Goal: Task Accomplishment & Management: Complete application form

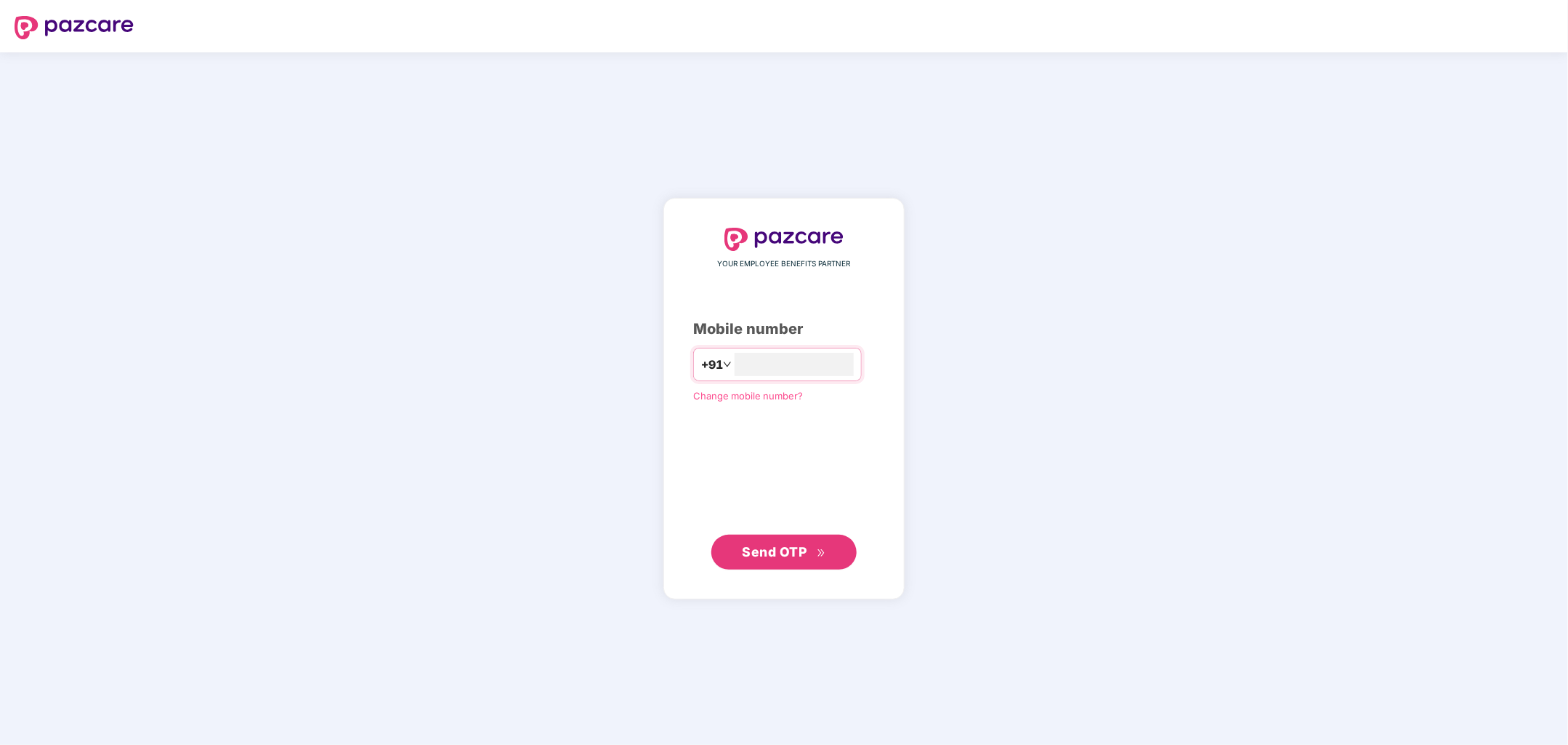
type input "**********"
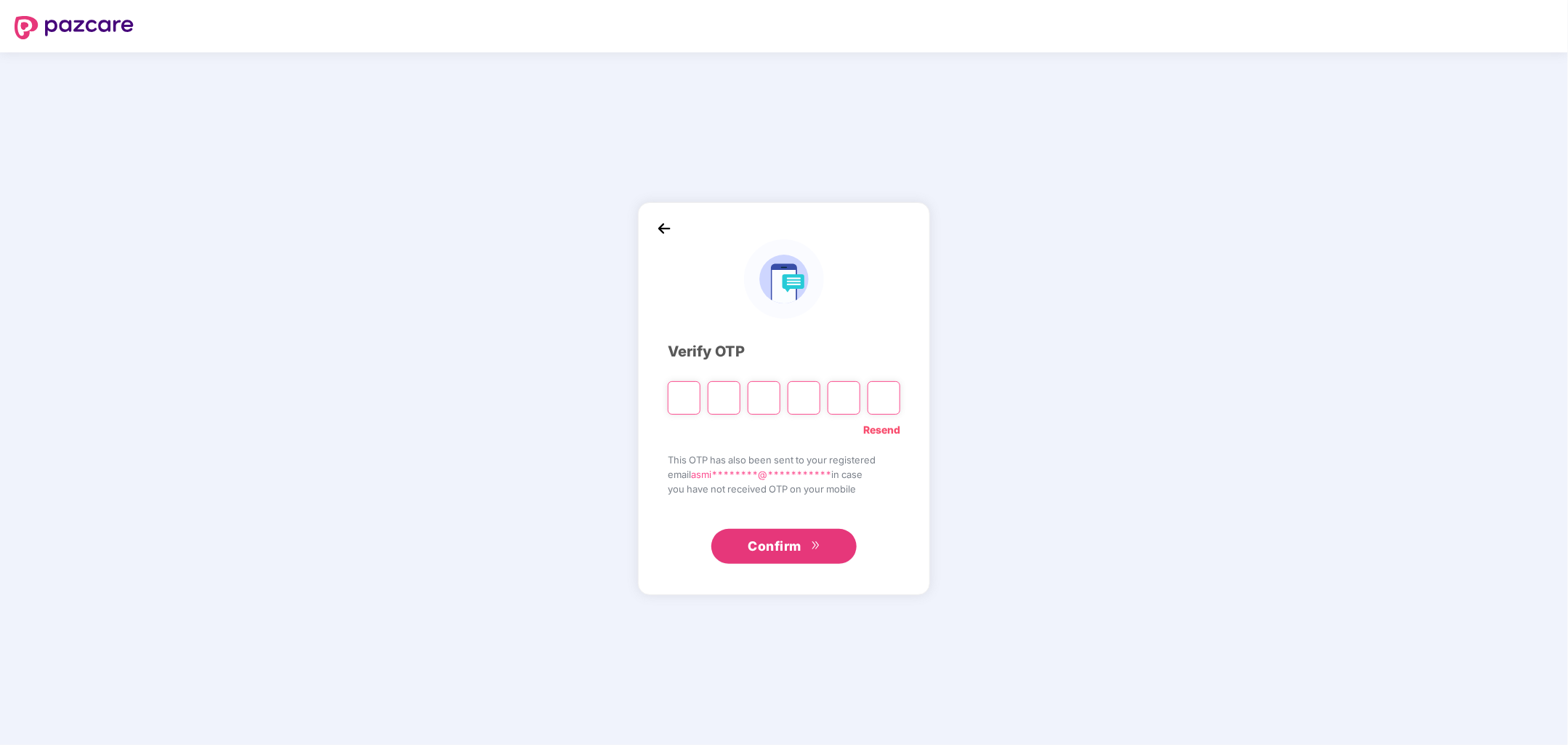
type input "*"
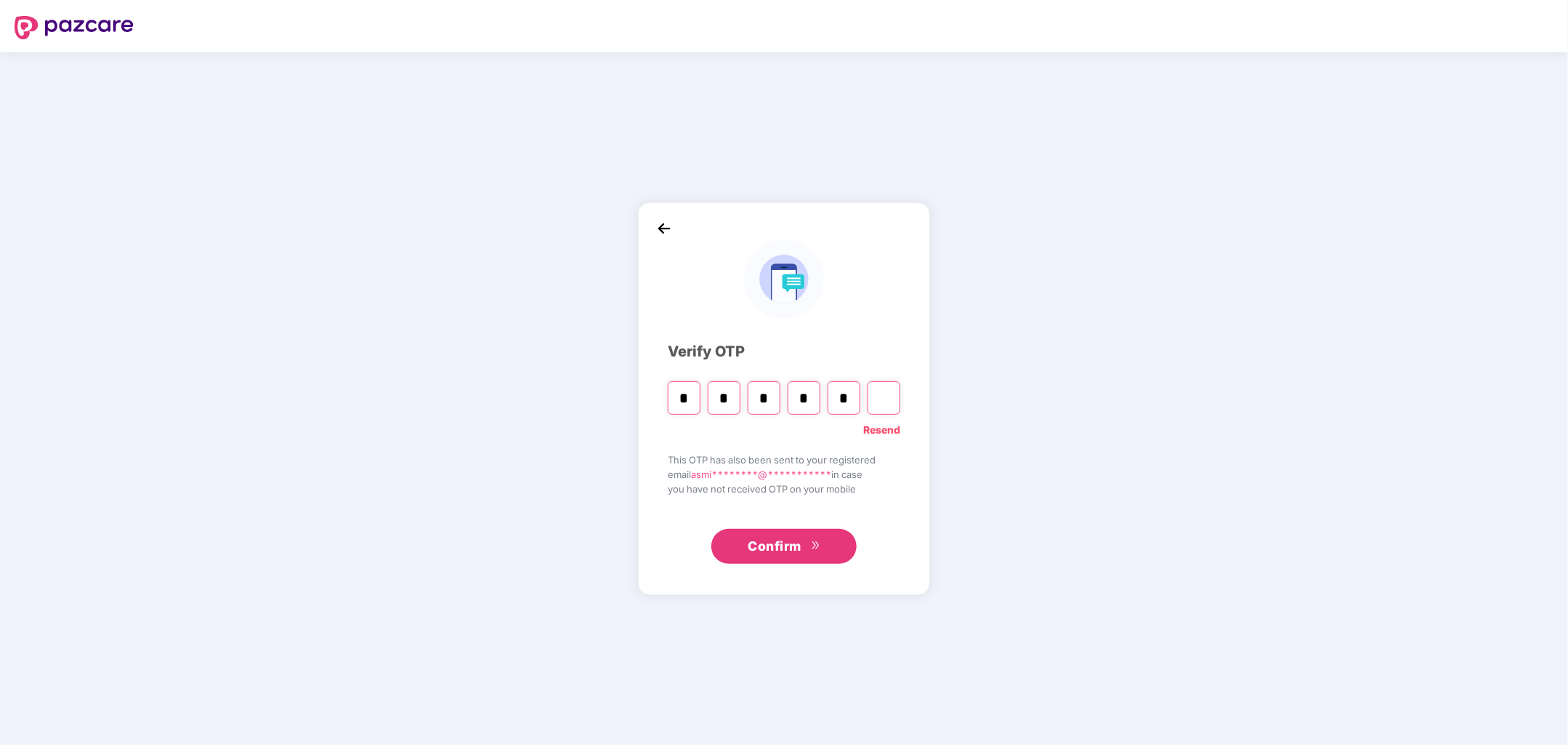
type input "*"
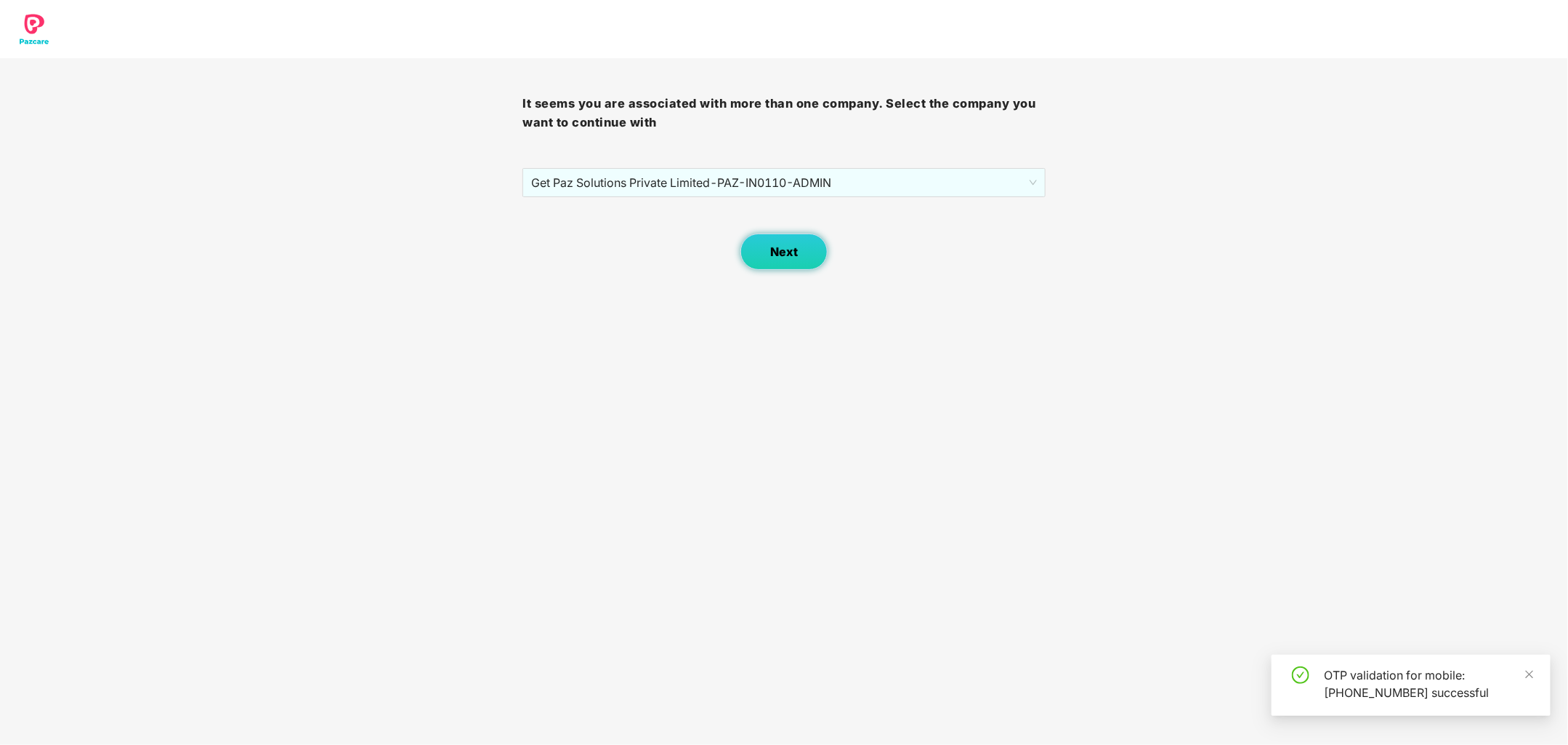
click at [805, 255] on button "Next" at bounding box center [784, 251] width 87 height 36
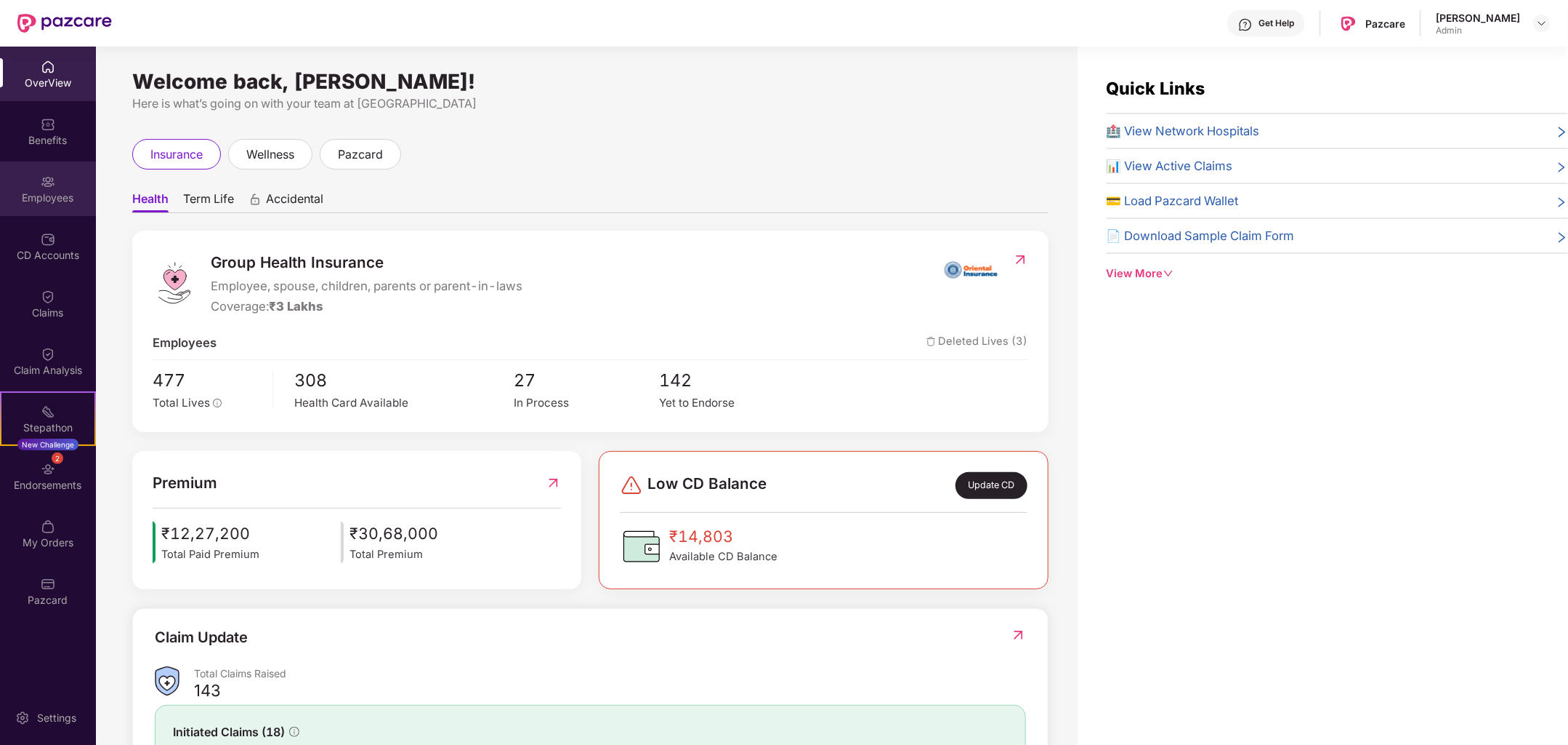
click at [41, 196] on div "Employees" at bounding box center [48, 197] width 96 height 15
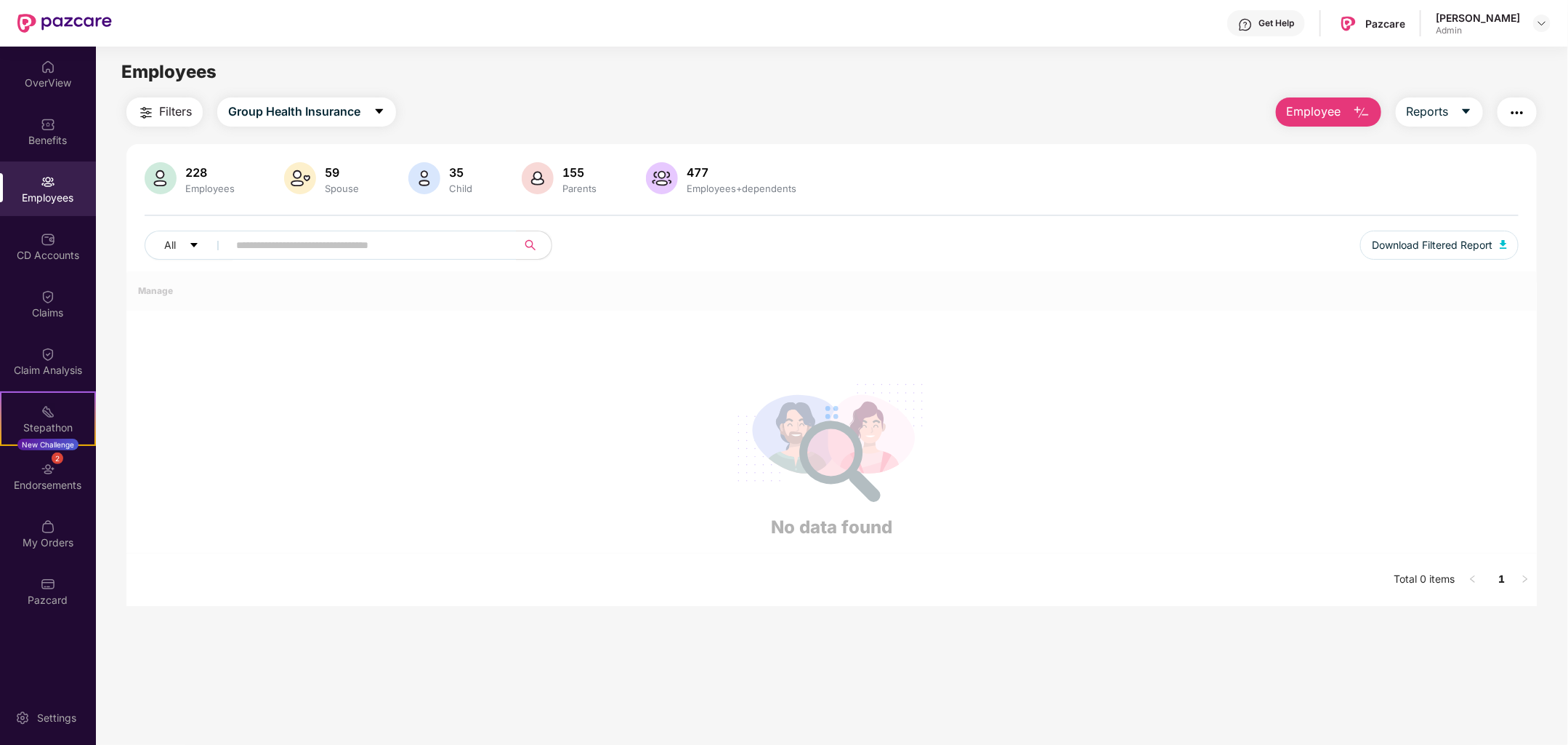
click at [1349, 113] on button "Employee" at bounding box center [1328, 111] width 105 height 29
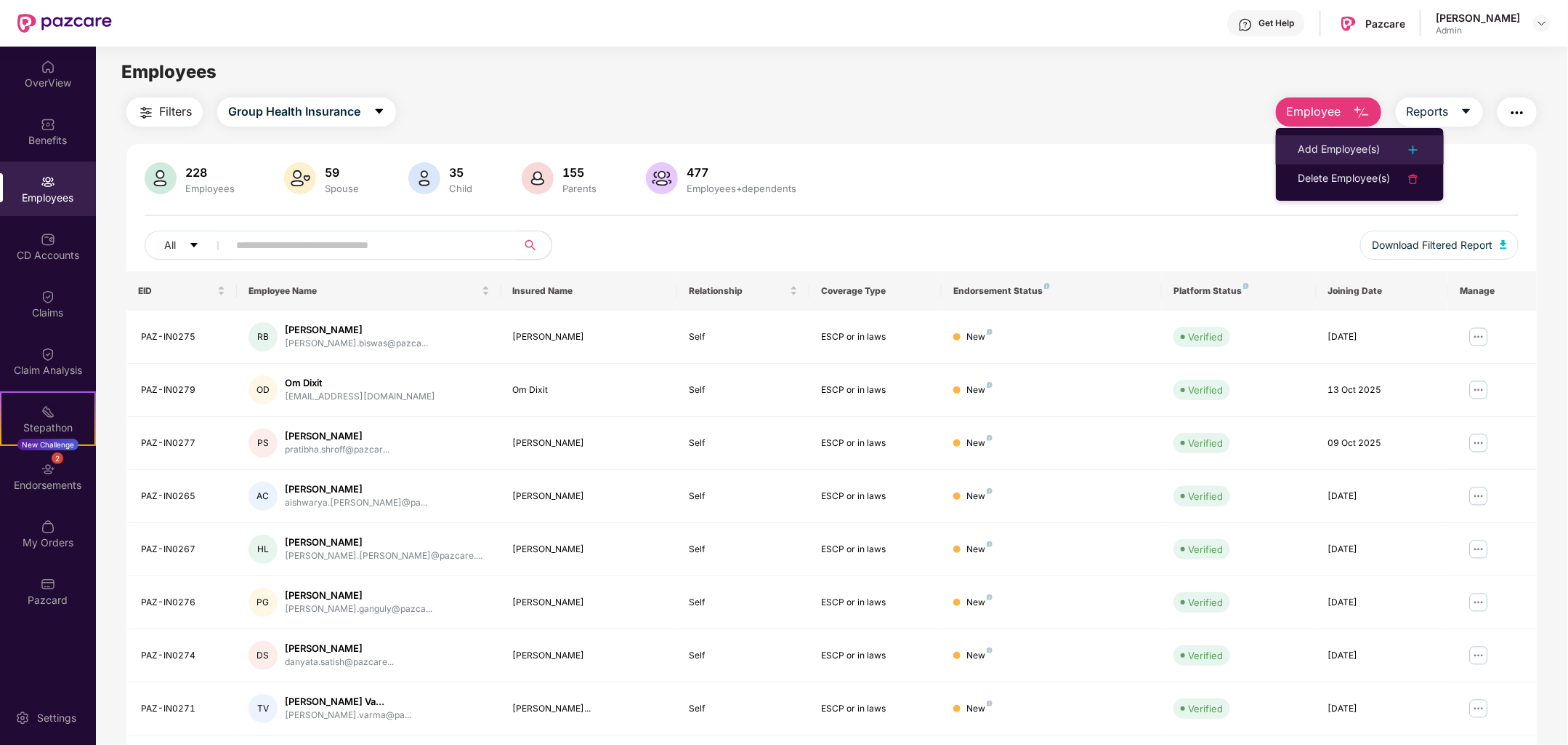
click at [1390, 147] on div "Add Employee(s)" at bounding box center [1360, 149] width 124 height 17
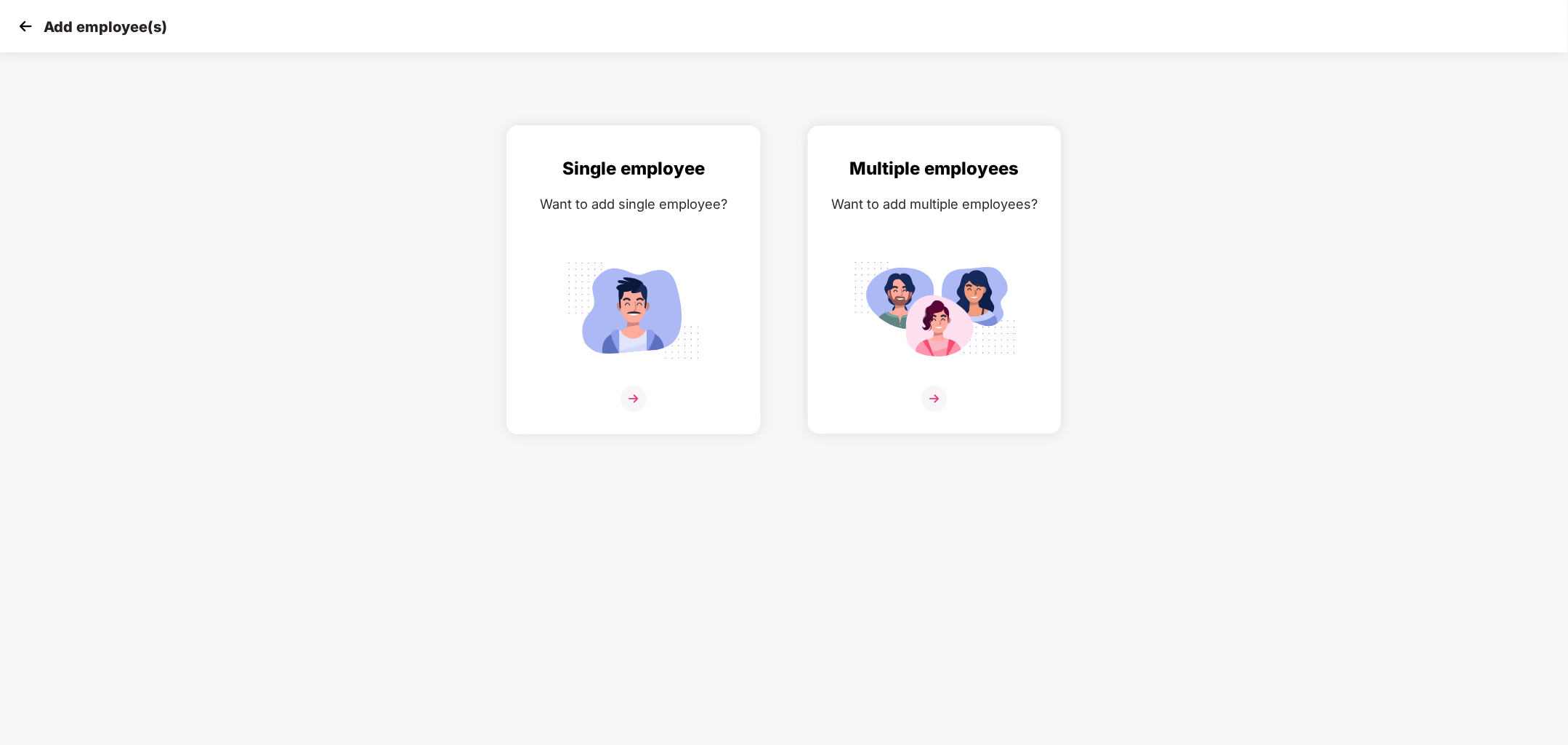
click at [644, 388] on img at bounding box center [634, 398] width 26 height 26
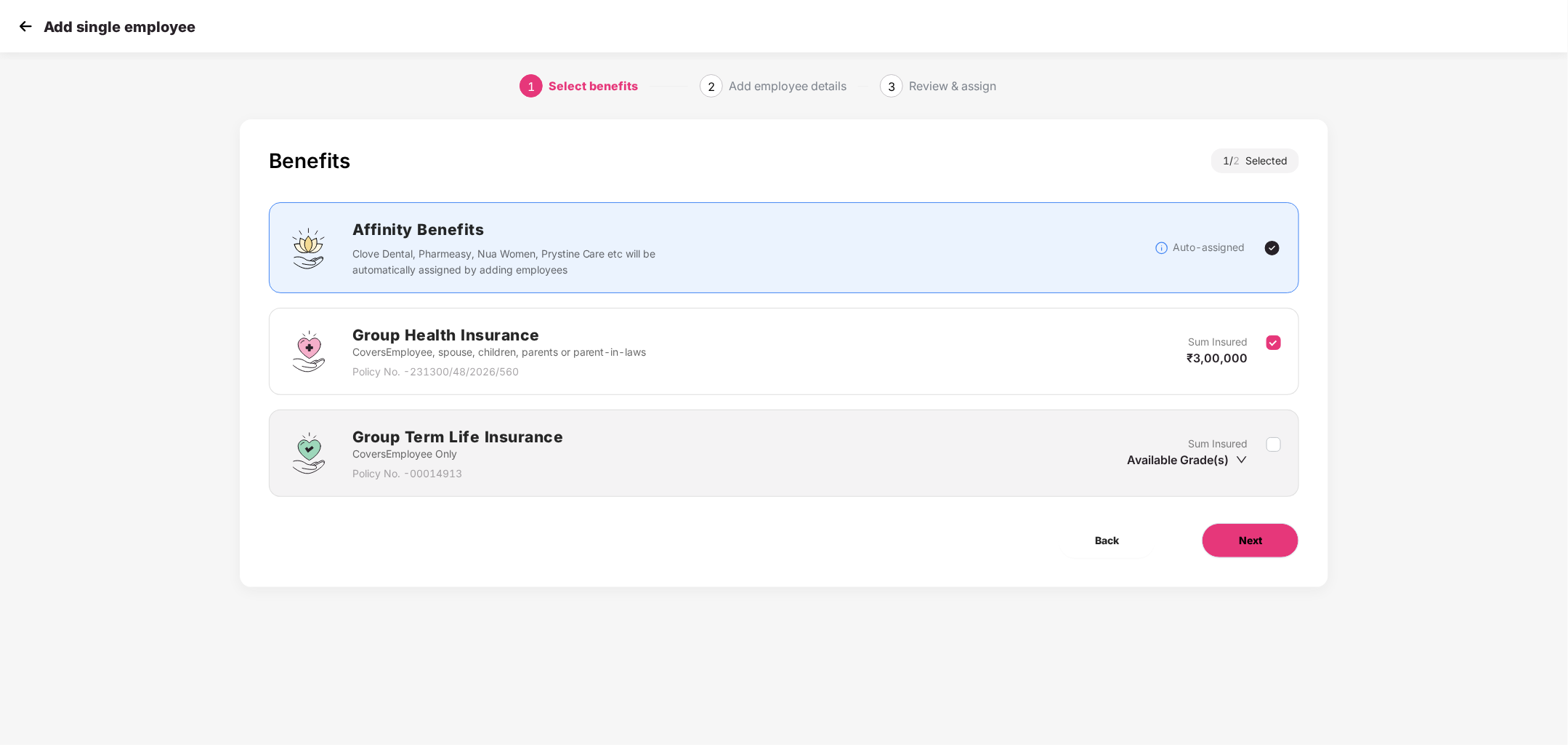
click at [1253, 545] on span "Next" at bounding box center [1250, 540] width 23 height 16
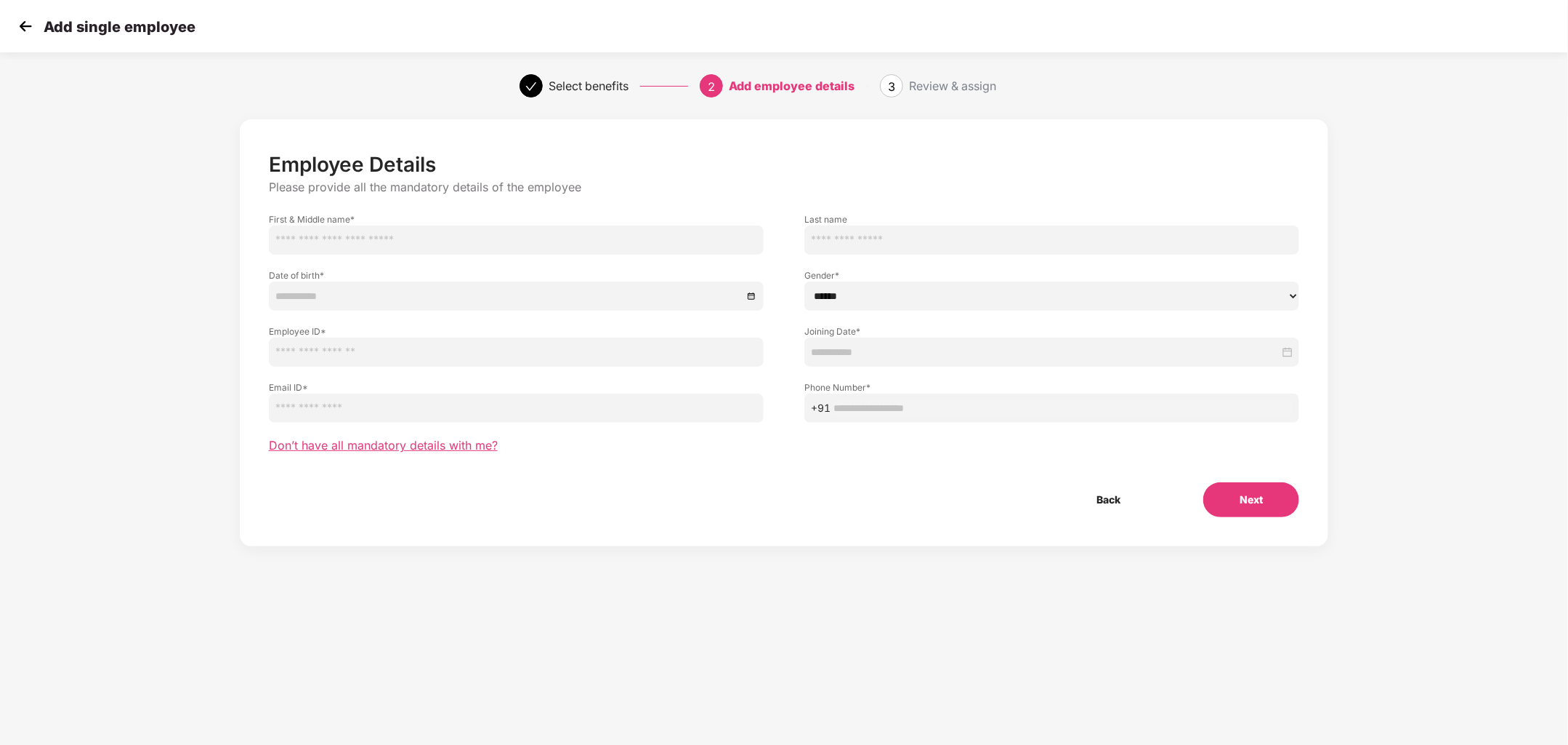
click at [490, 449] on span "Don’t have all mandatory details with me?" at bounding box center [383, 445] width 229 height 15
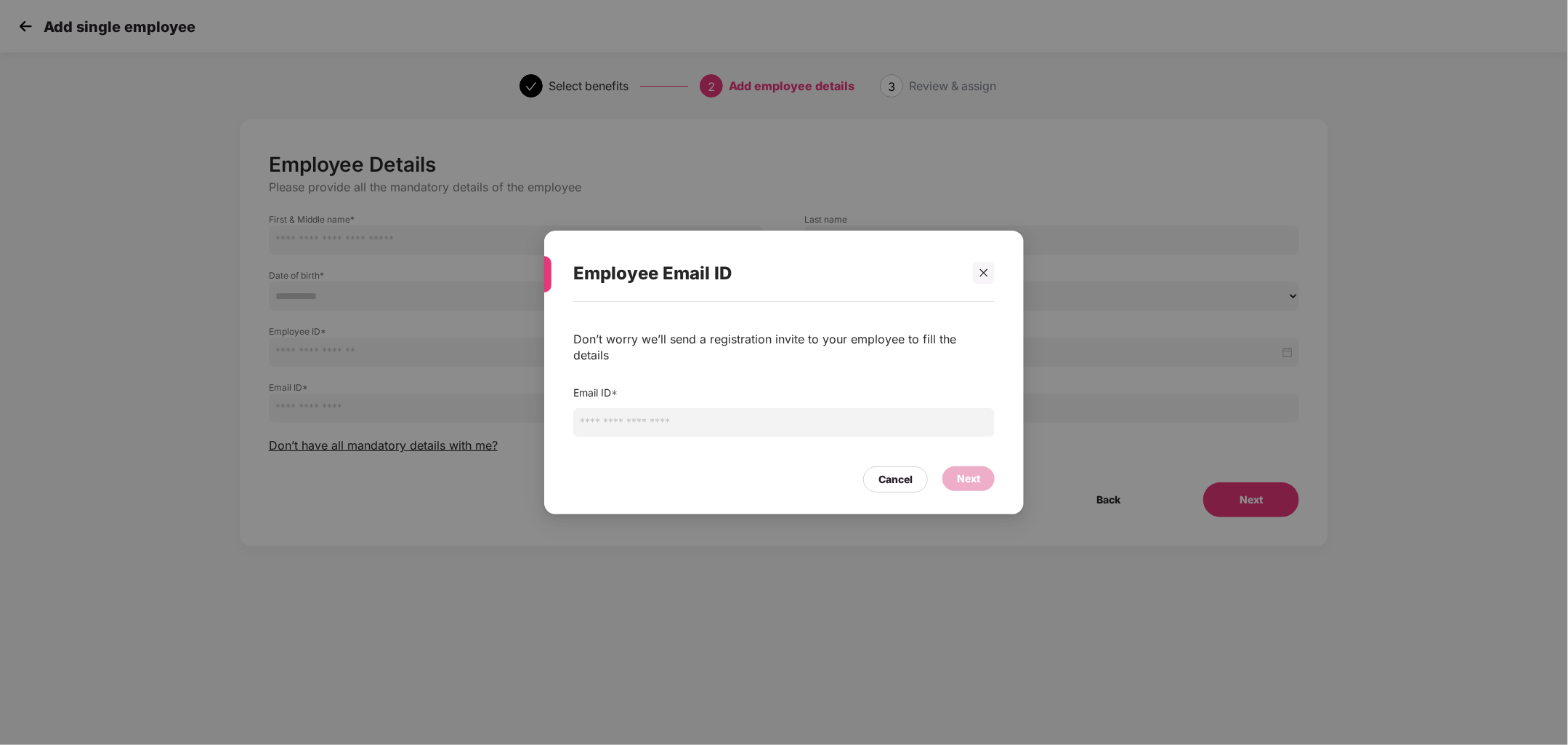
click at [672, 423] on input "email" at bounding box center [784, 422] width 422 height 29
type input "**********"
click at [968, 476] on div "Next" at bounding box center [968, 478] width 23 height 16
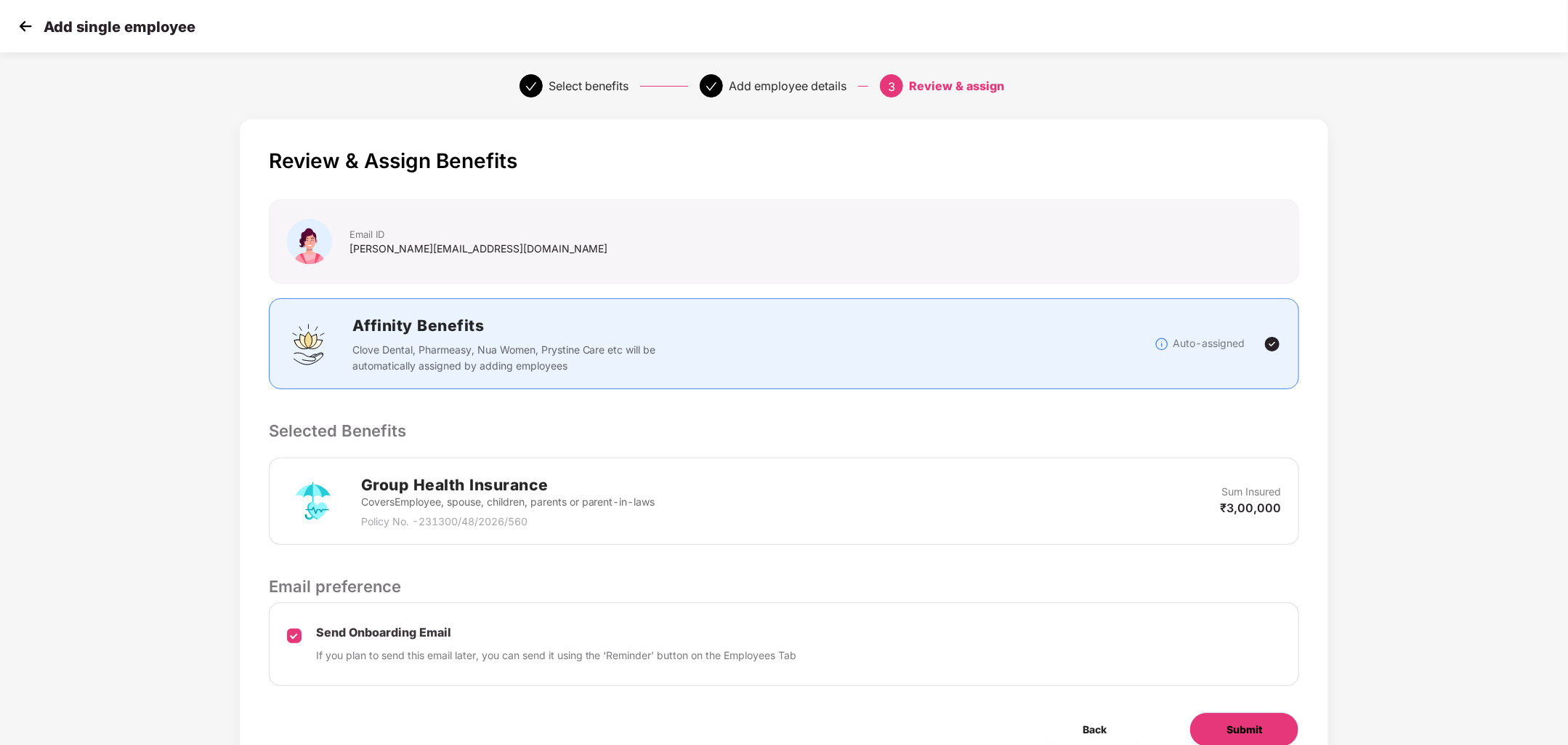
click at [1281, 731] on button "Submit" at bounding box center [1244, 729] width 110 height 35
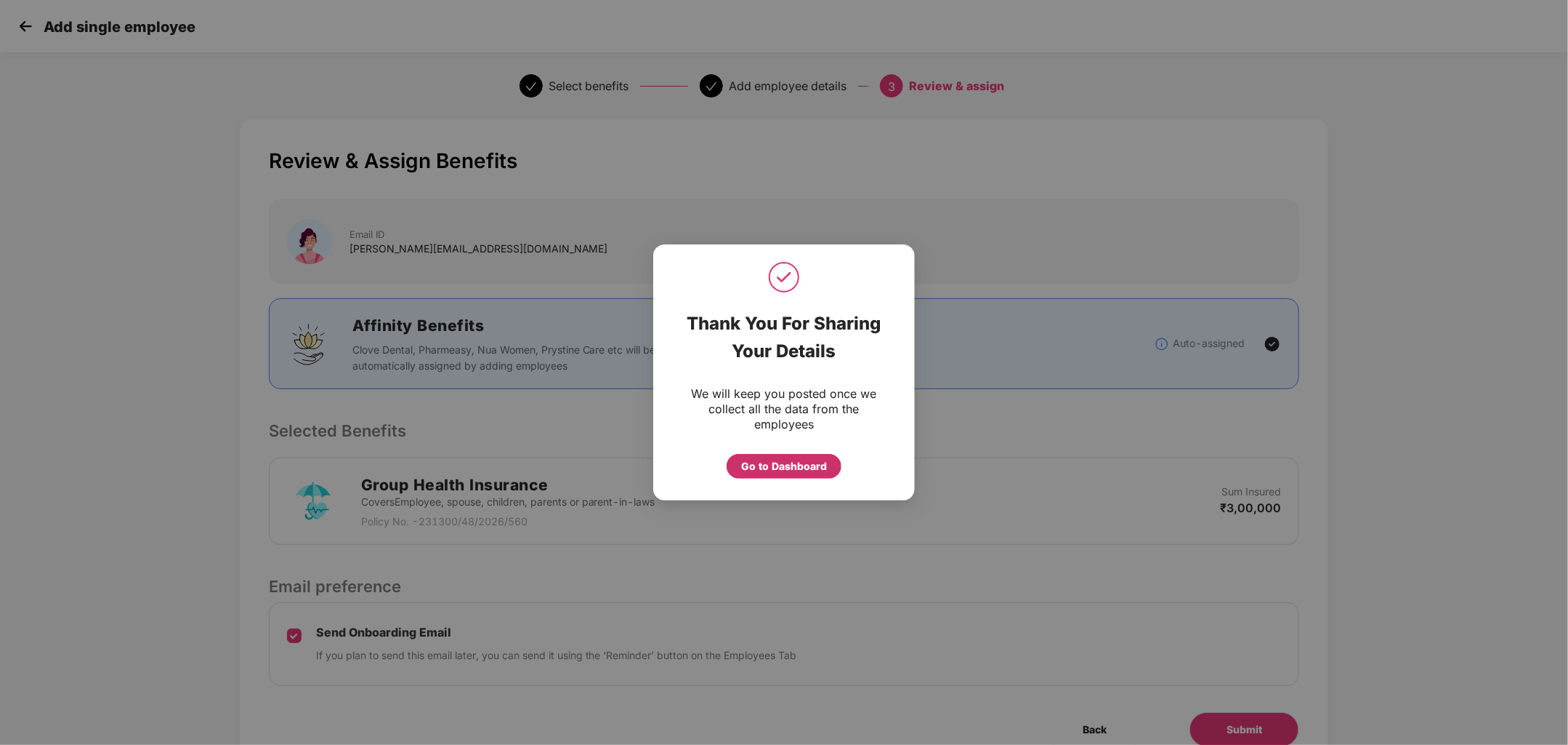
click at [797, 462] on div "Go to Dashboard" at bounding box center [784, 466] width 86 height 16
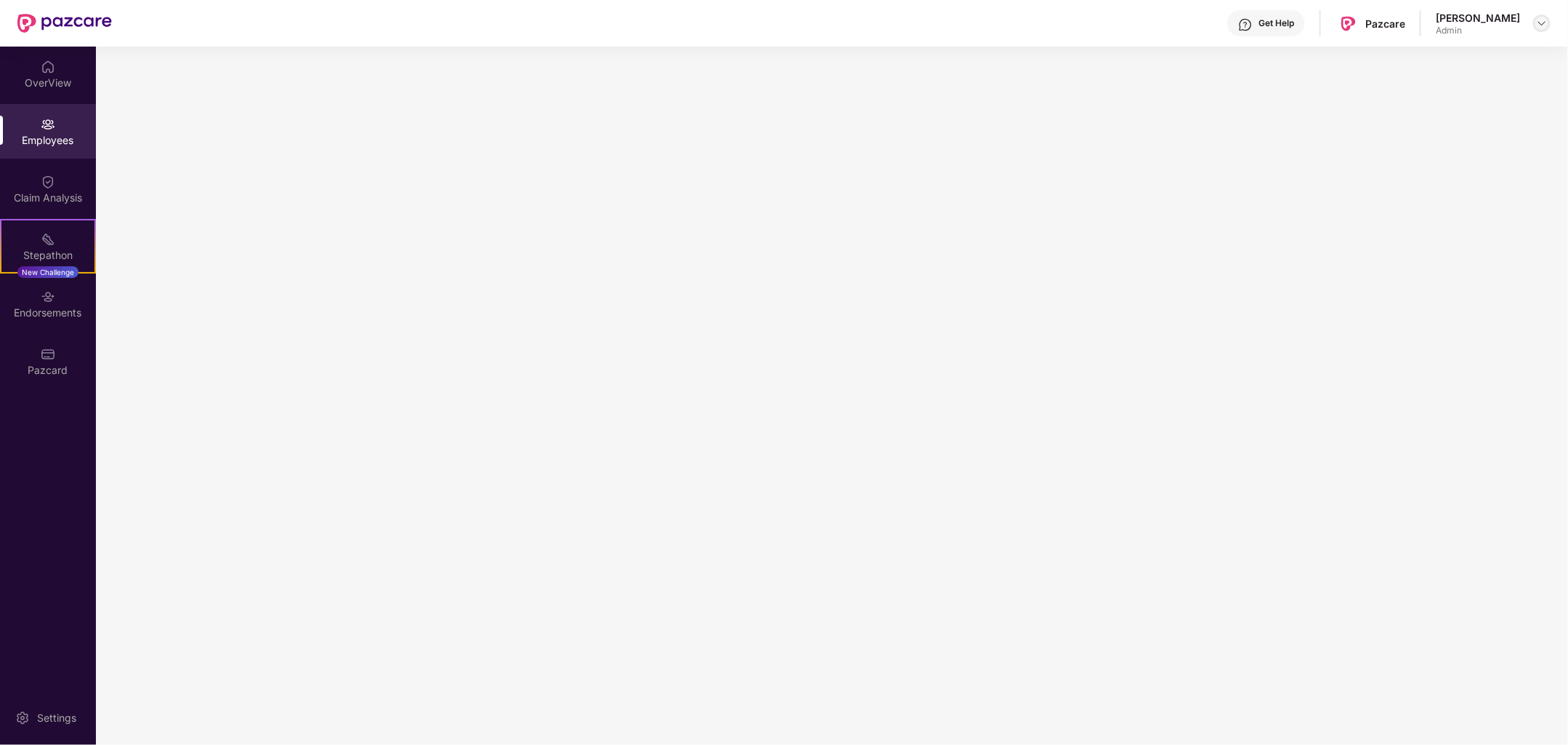
click at [1544, 22] on img at bounding box center [1542, 23] width 12 height 12
click at [1476, 84] on div "Switch Company" at bounding box center [1474, 85] width 189 height 28
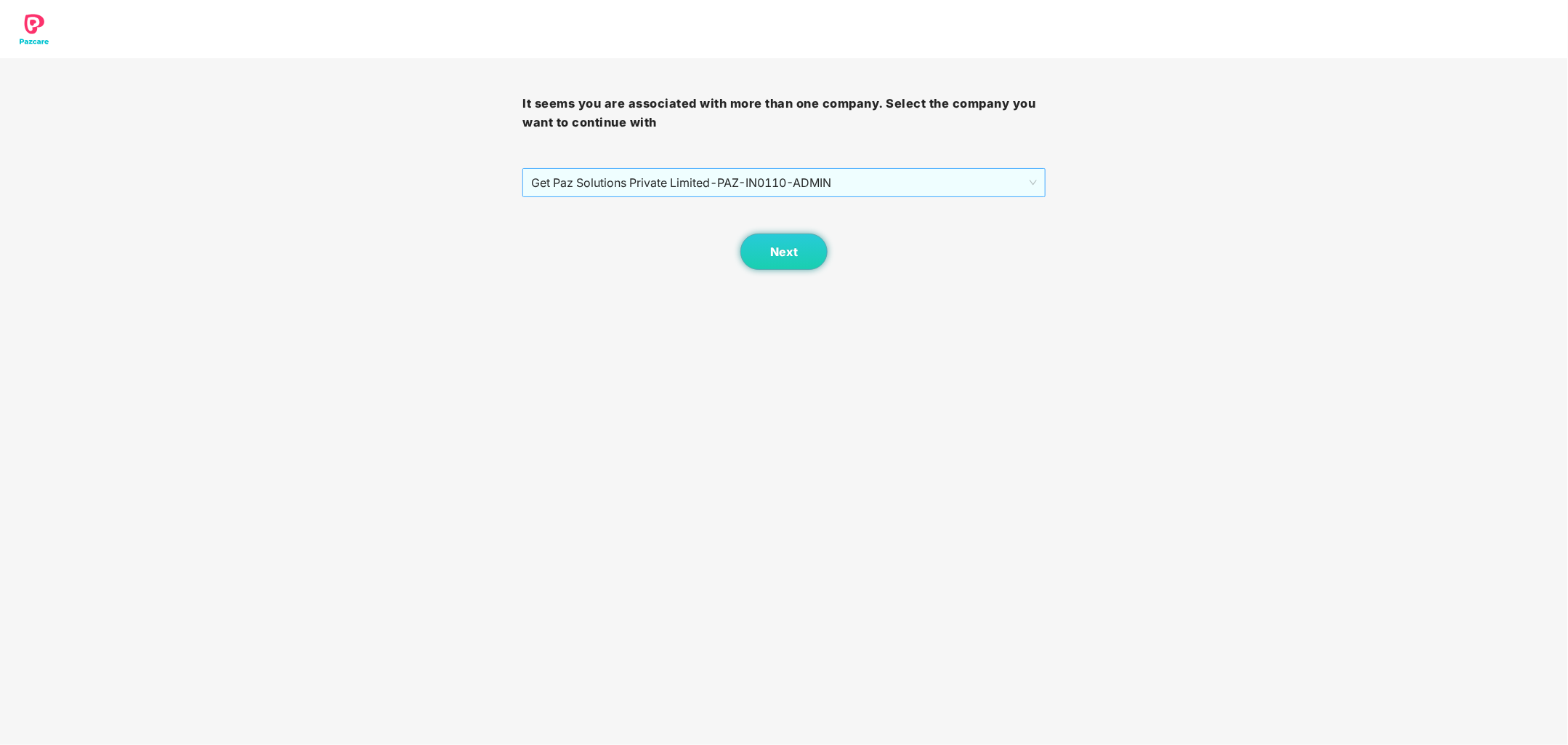
click at [919, 177] on span "Get Paz Solutions Private Limited - PAZ-IN0110 - ADMIN" at bounding box center [783, 183] width 505 height 28
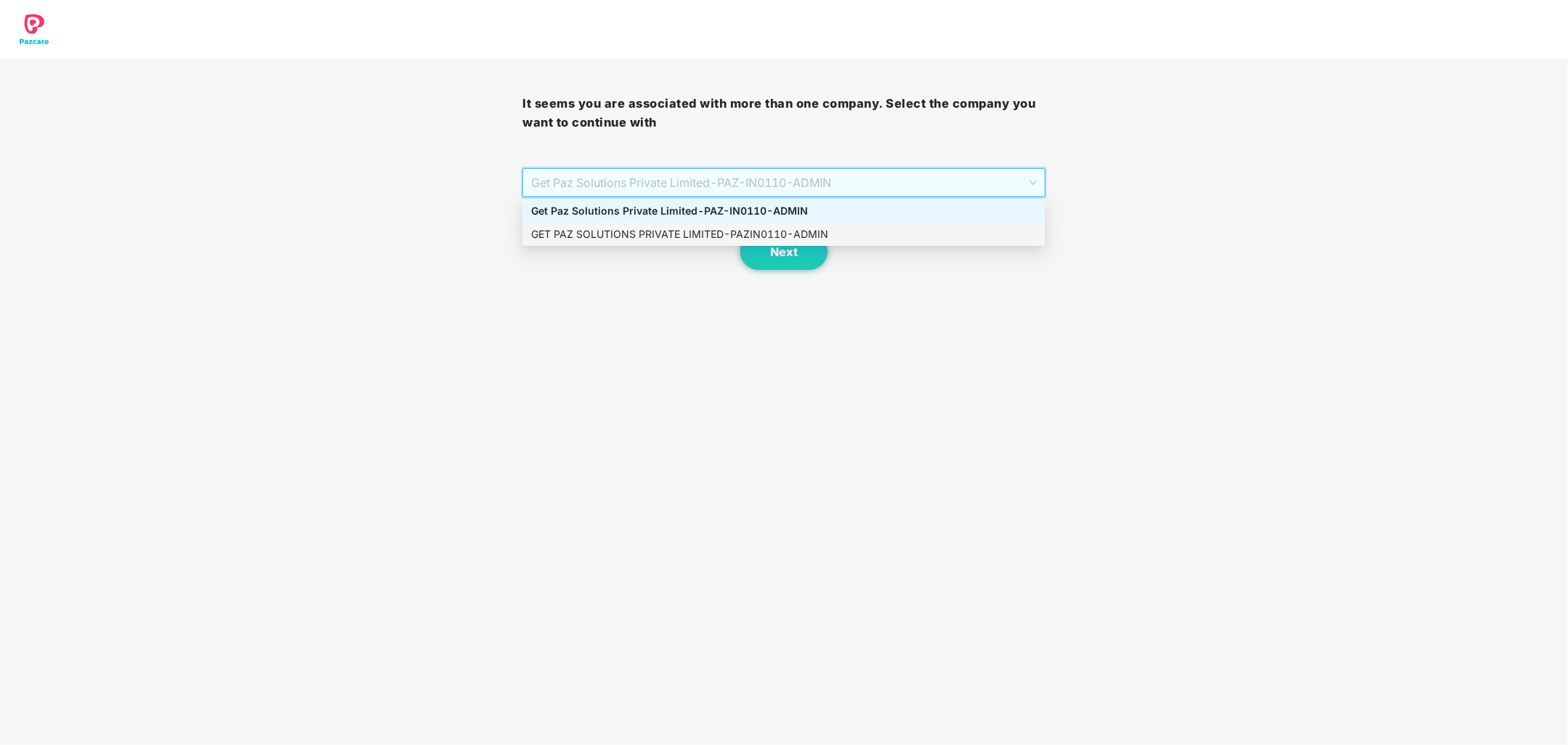
click at [846, 232] on div "GET PAZ SOLUTIONS PRIVATE LIMITED - PAZIN0110 - ADMIN" at bounding box center [783, 234] width 505 height 16
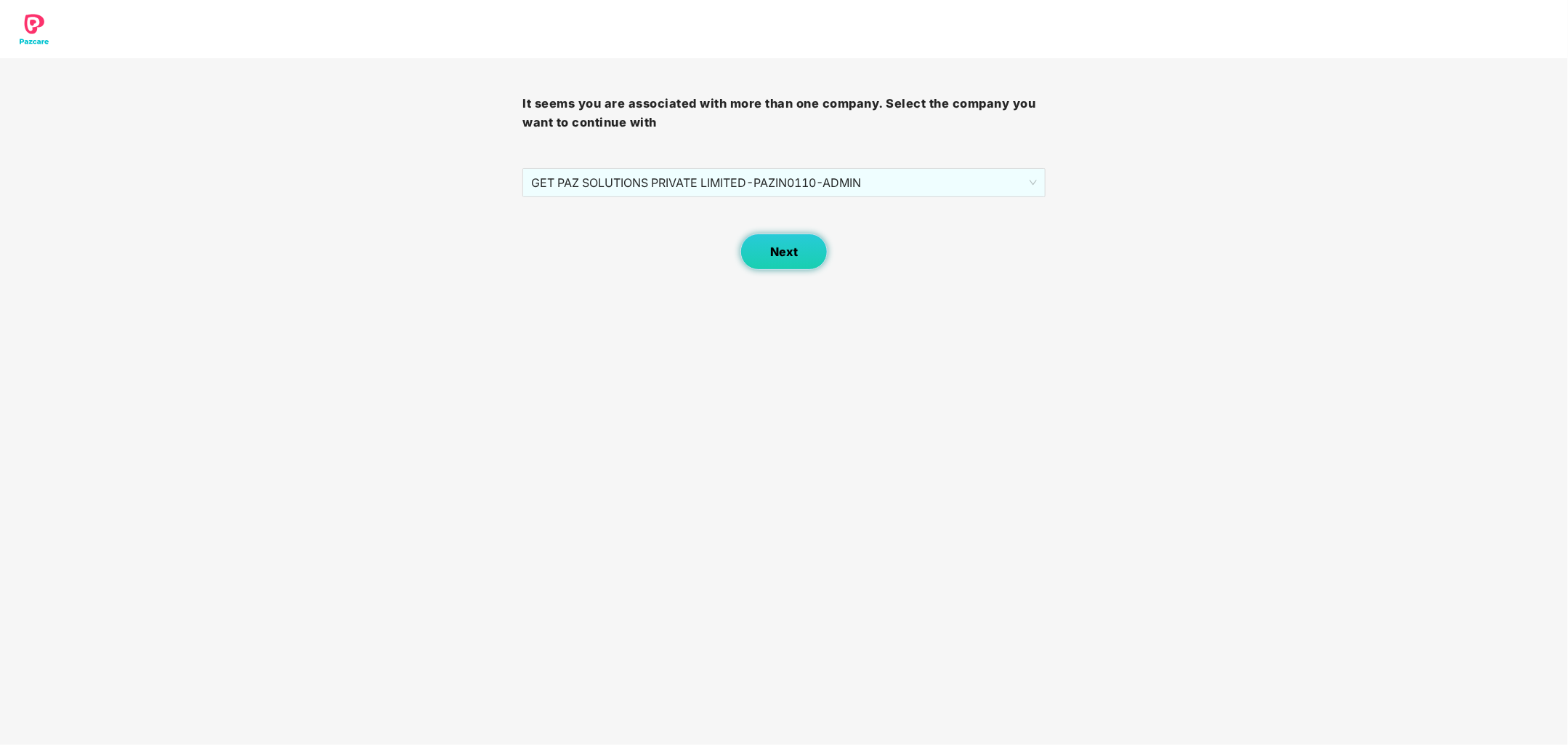
click at [805, 249] on button "Next" at bounding box center [784, 251] width 87 height 36
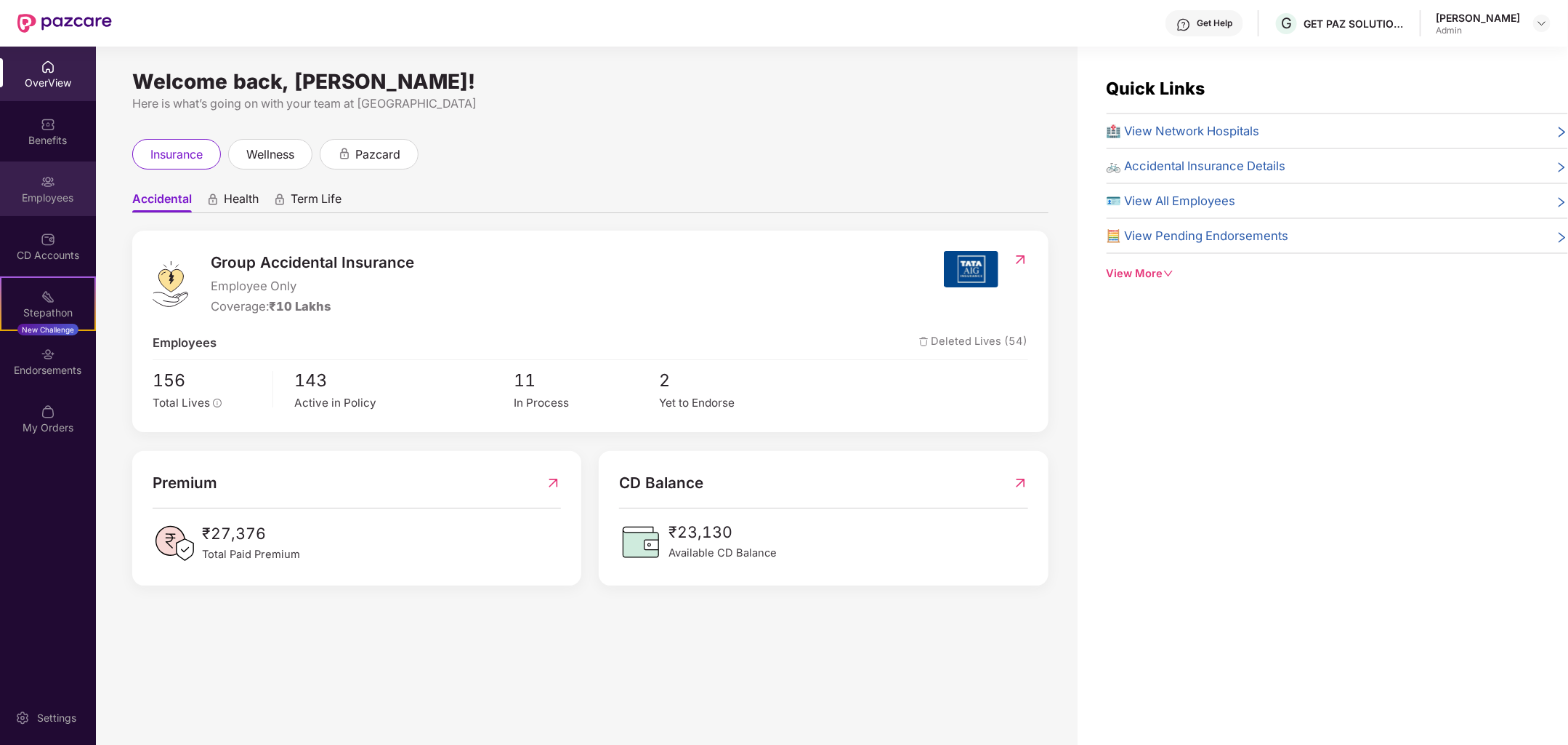
click at [46, 198] on div "Employees" at bounding box center [48, 197] width 96 height 15
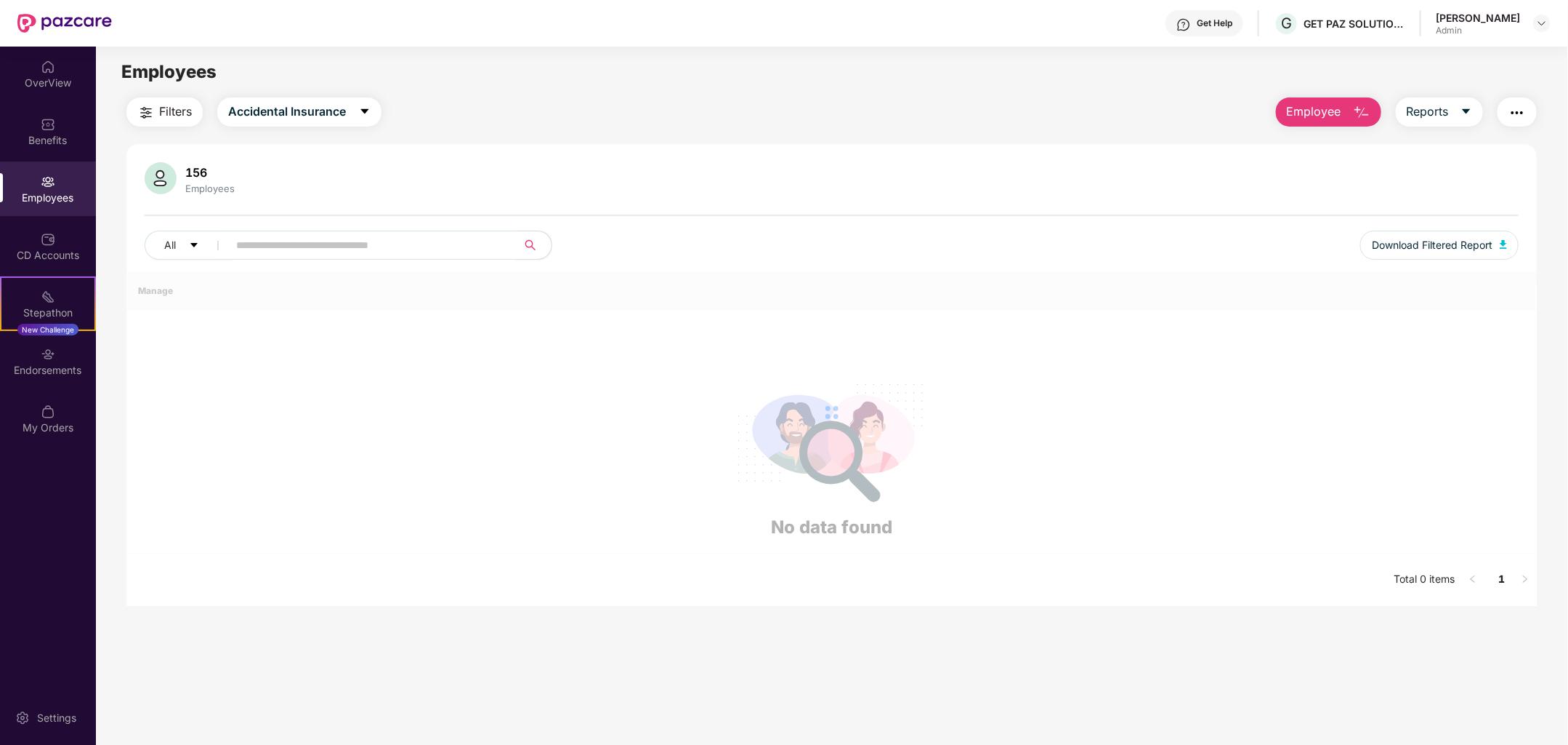
click at [1326, 113] on span "Employee" at bounding box center [1314, 112] width 55 height 18
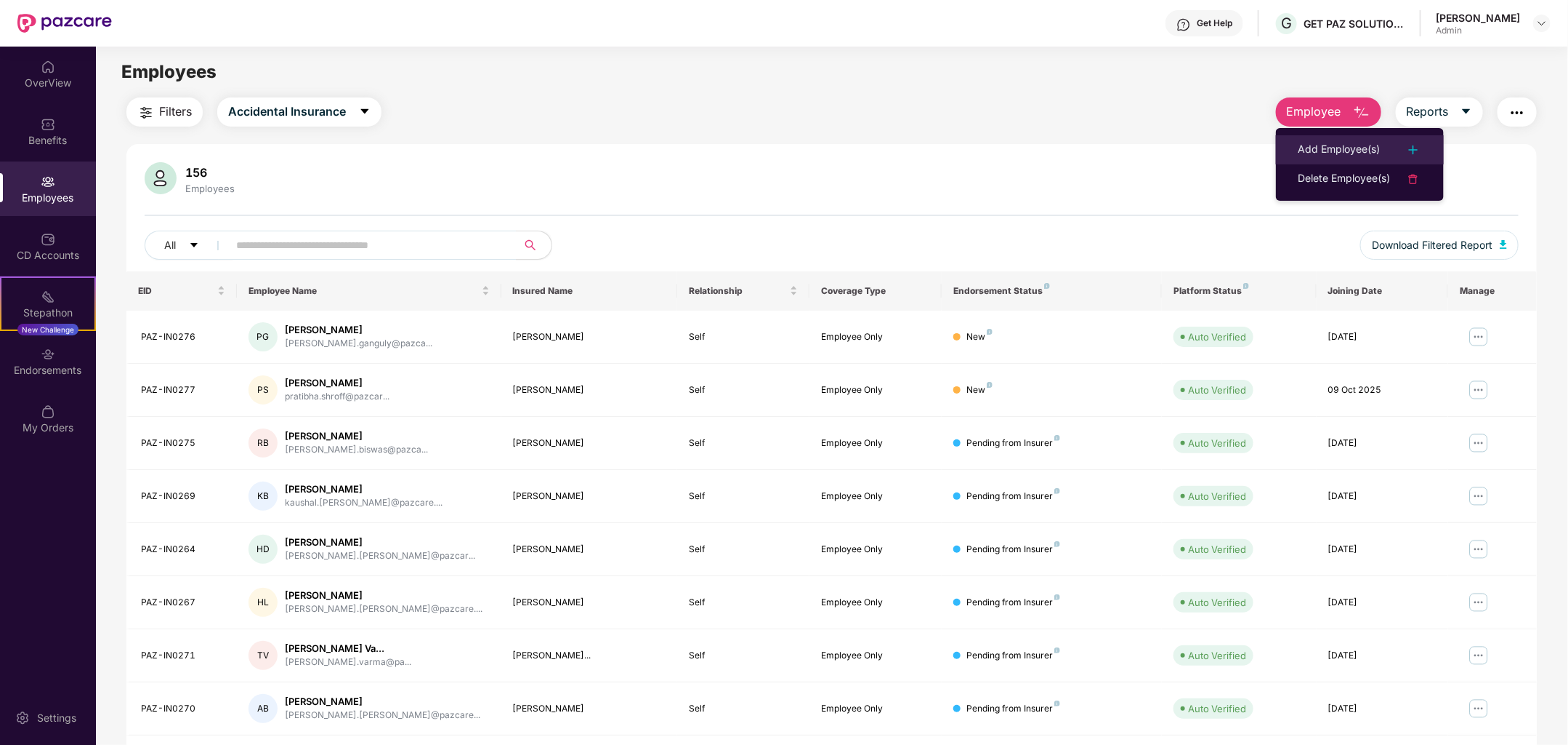
click at [1362, 143] on div "Add Employee(s)" at bounding box center [1339, 149] width 82 height 17
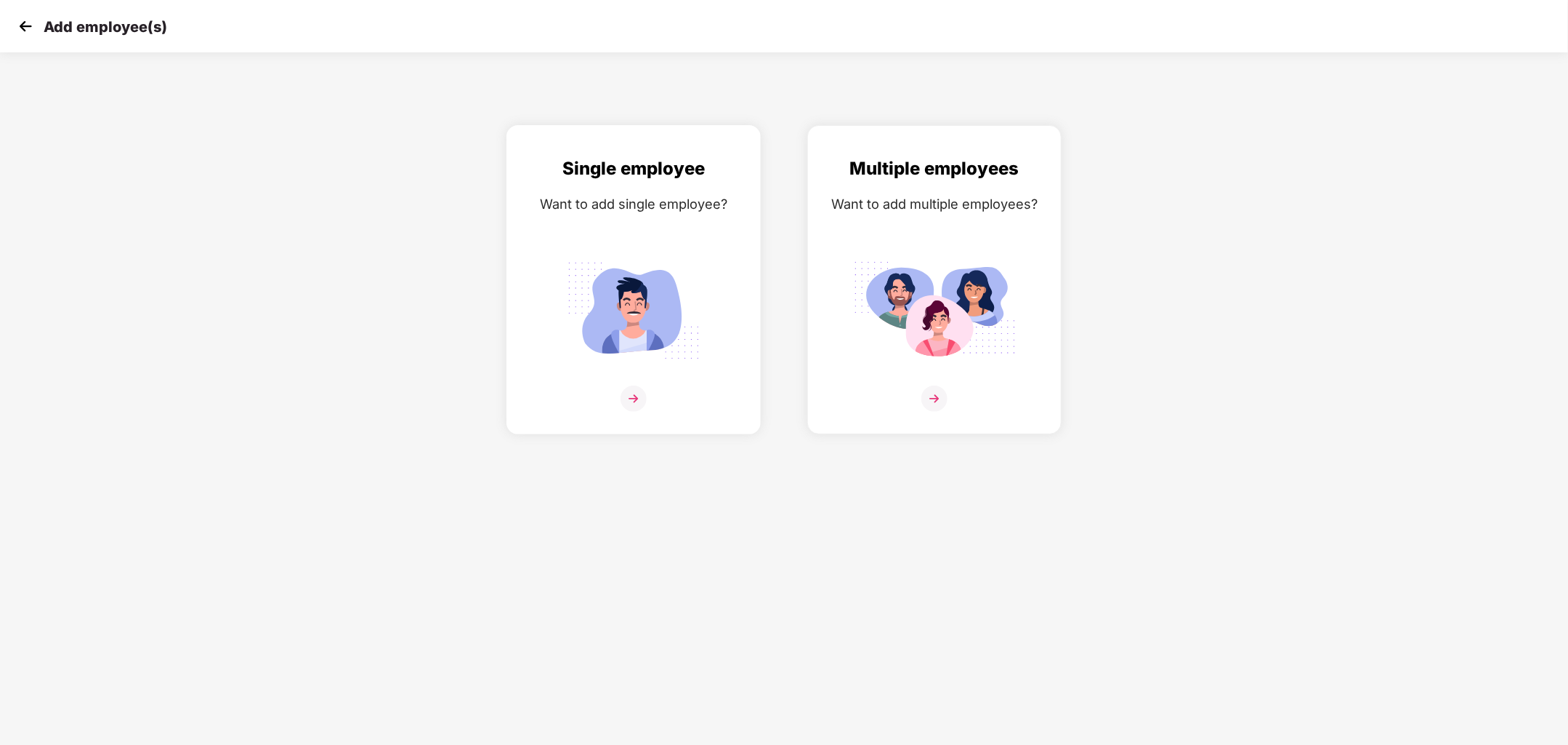
click at [650, 383] on div "Single employee Want to add single employee?" at bounding box center [634, 292] width 224 height 275
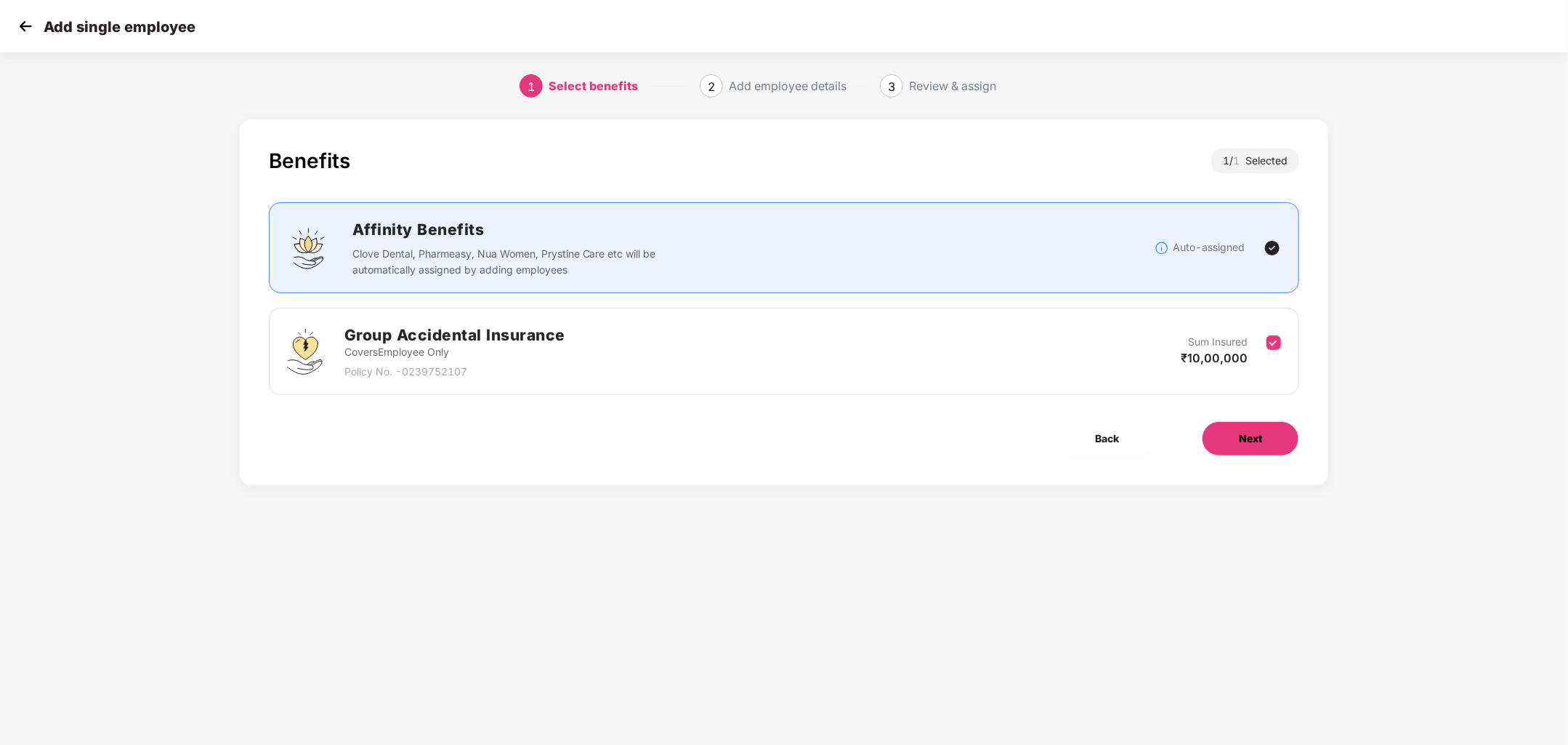
click at [1237, 432] on button "Next" at bounding box center [1250, 438] width 97 height 35
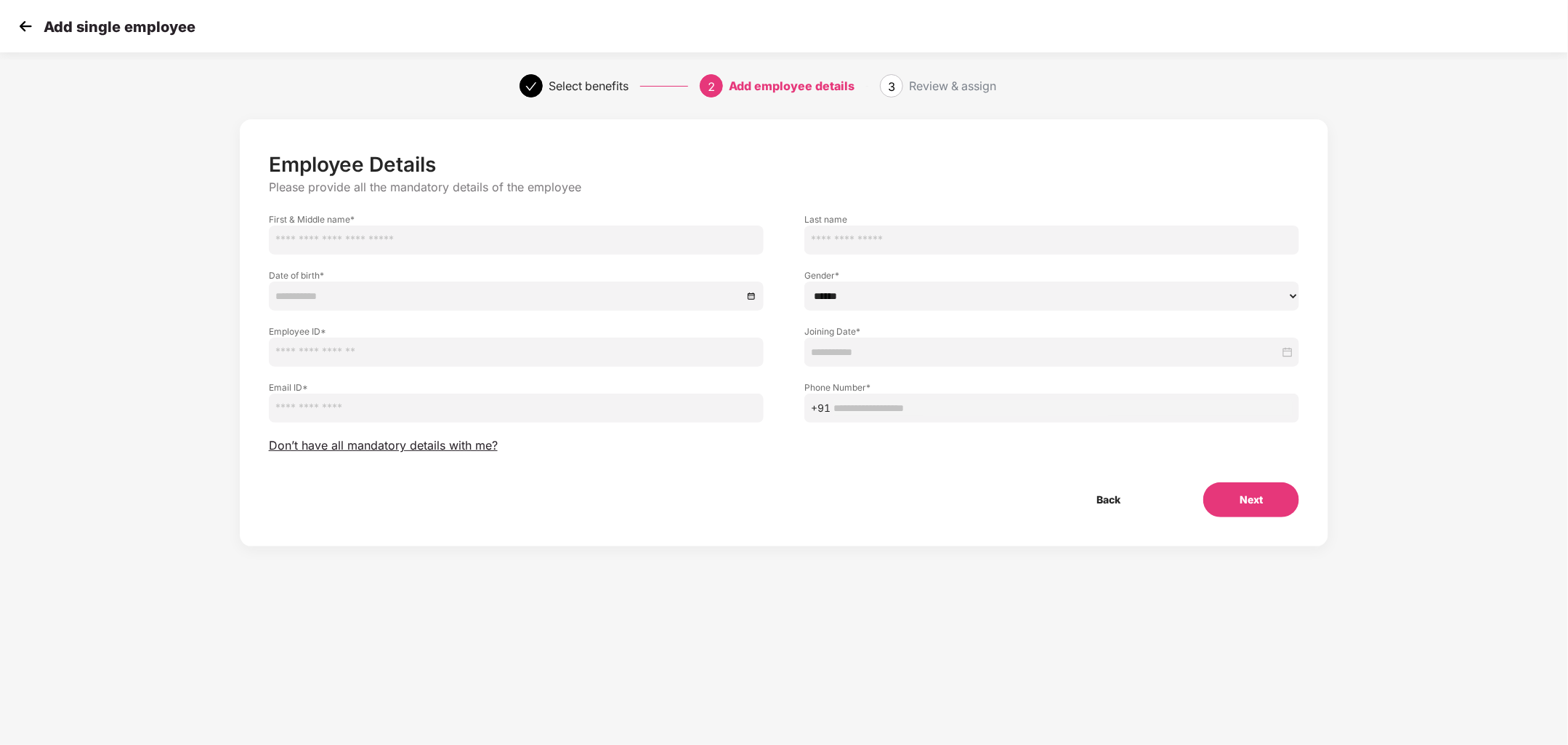
click at [1247, 498] on button "Next" at bounding box center [1251, 499] width 96 height 35
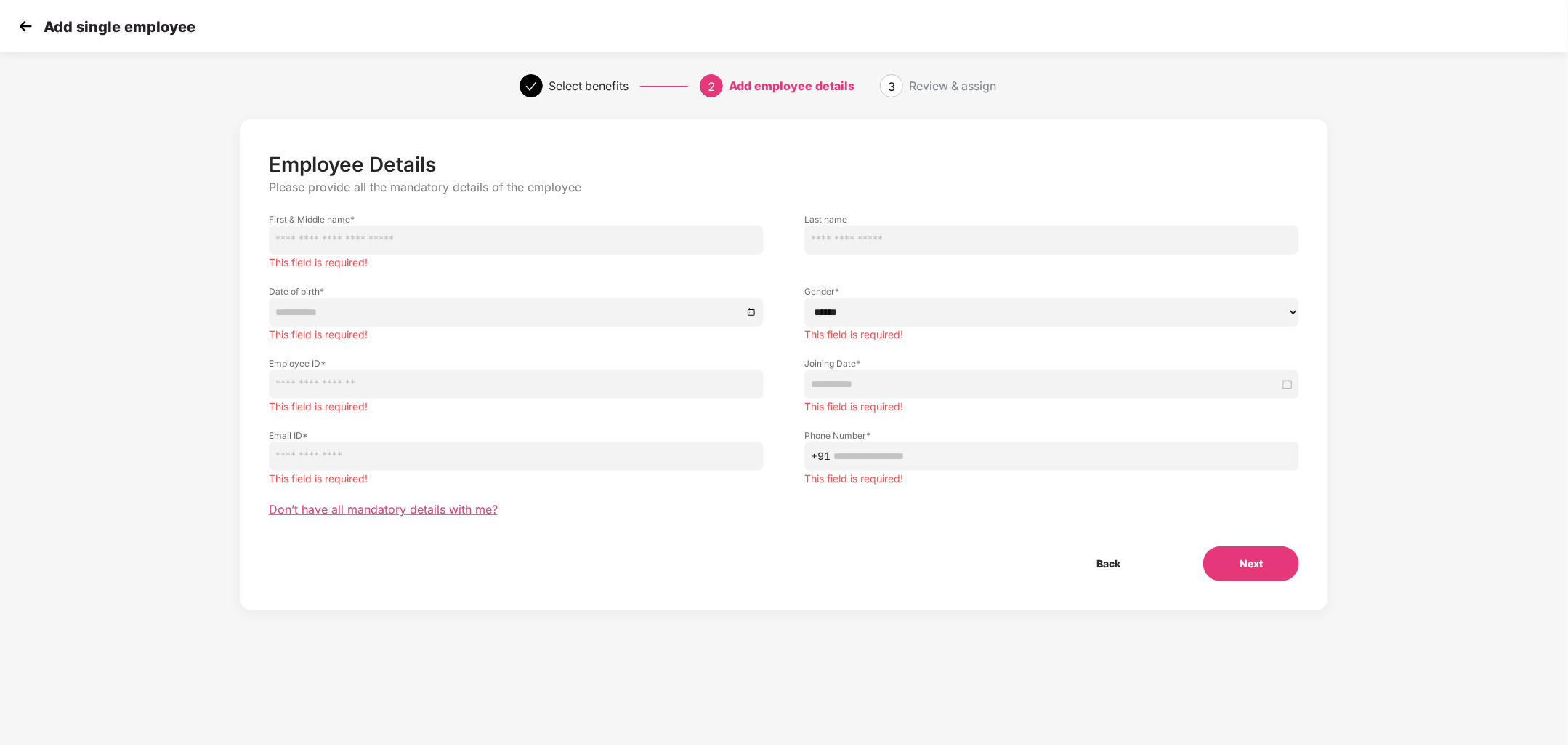
click at [482, 506] on span "Don’t have all mandatory details with me?" at bounding box center [383, 509] width 229 height 15
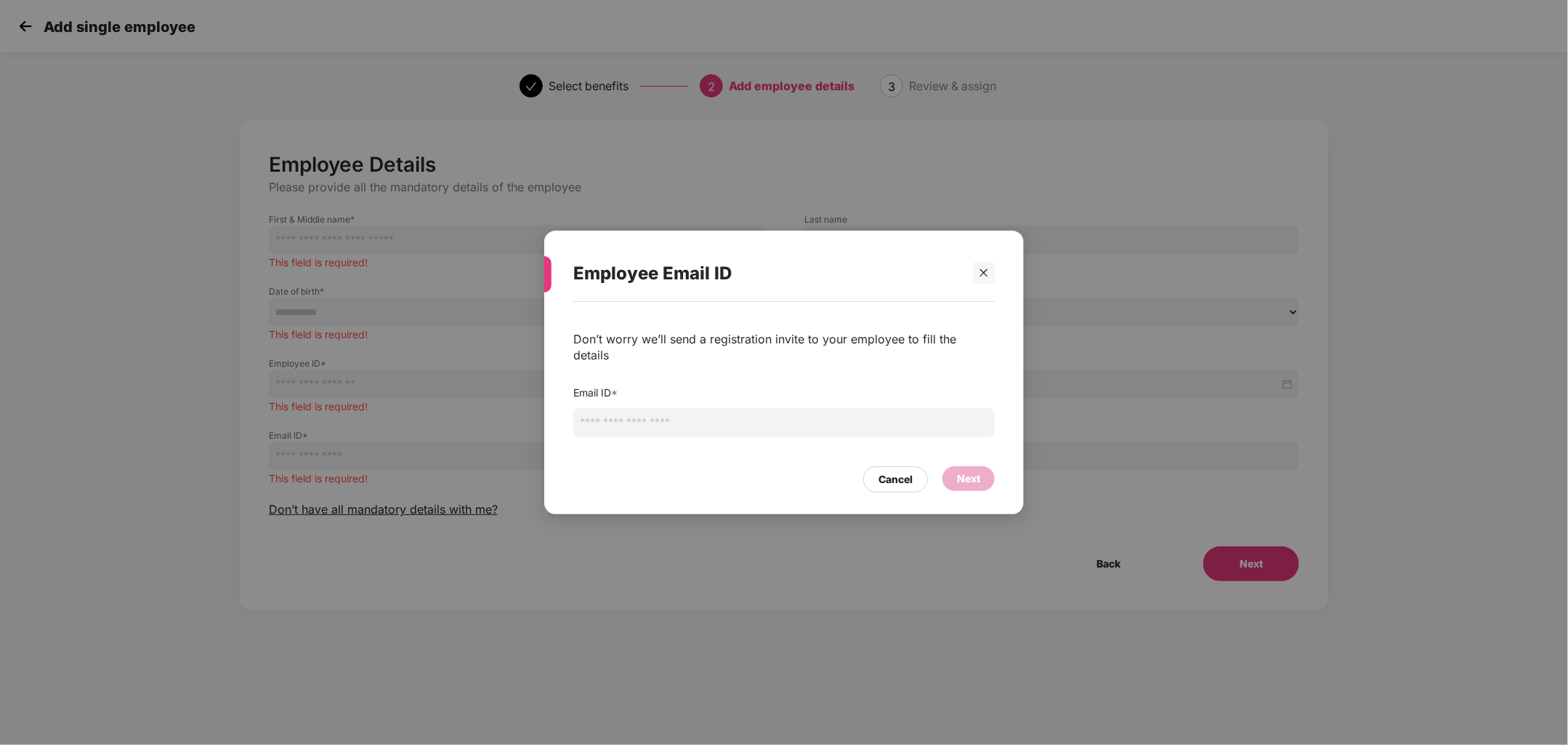
click at [768, 408] on input "email" at bounding box center [784, 422] width 422 height 29
type input "**********"
click at [970, 470] on div "Next" at bounding box center [968, 478] width 23 height 16
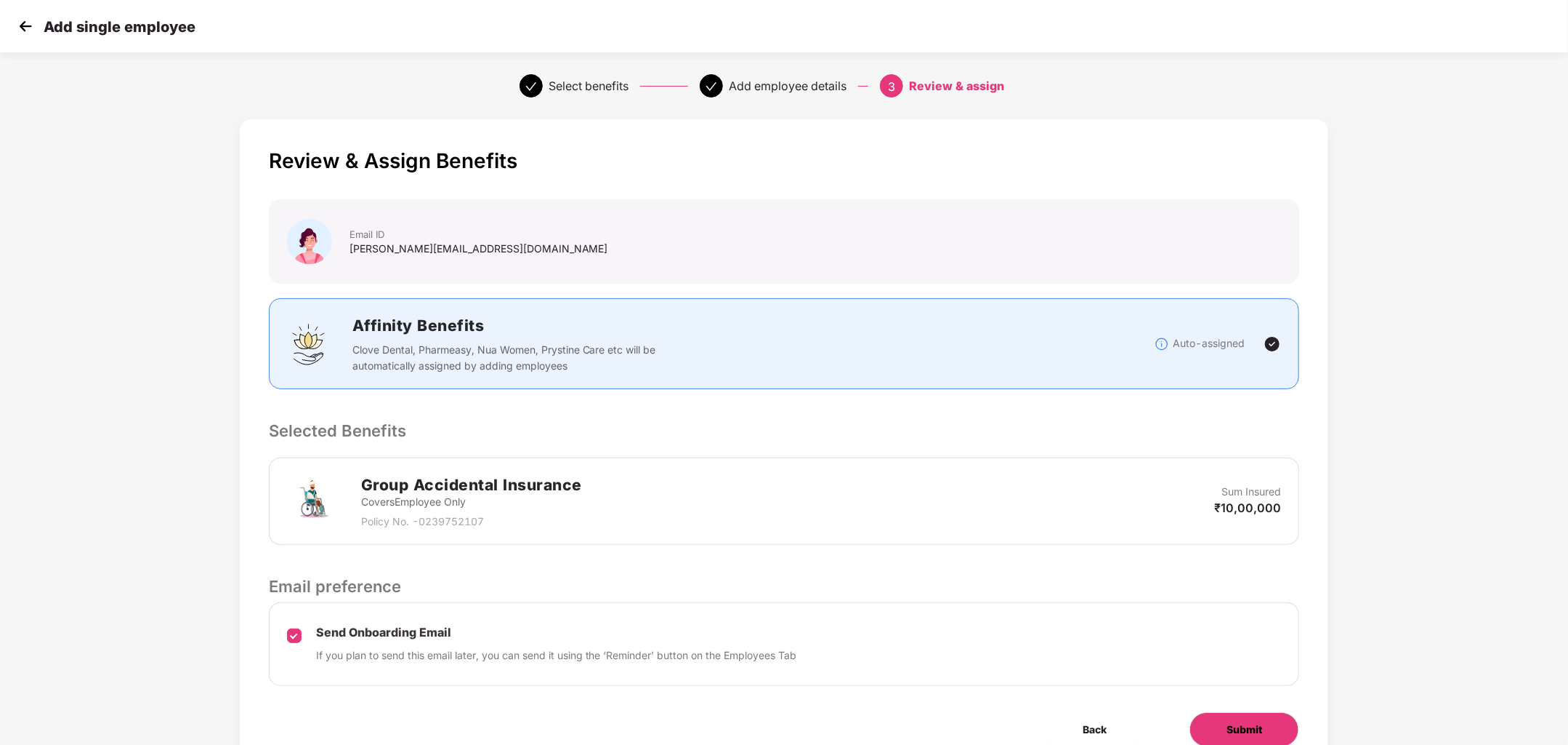
click at [1228, 724] on span "Submit" at bounding box center [1244, 729] width 36 height 16
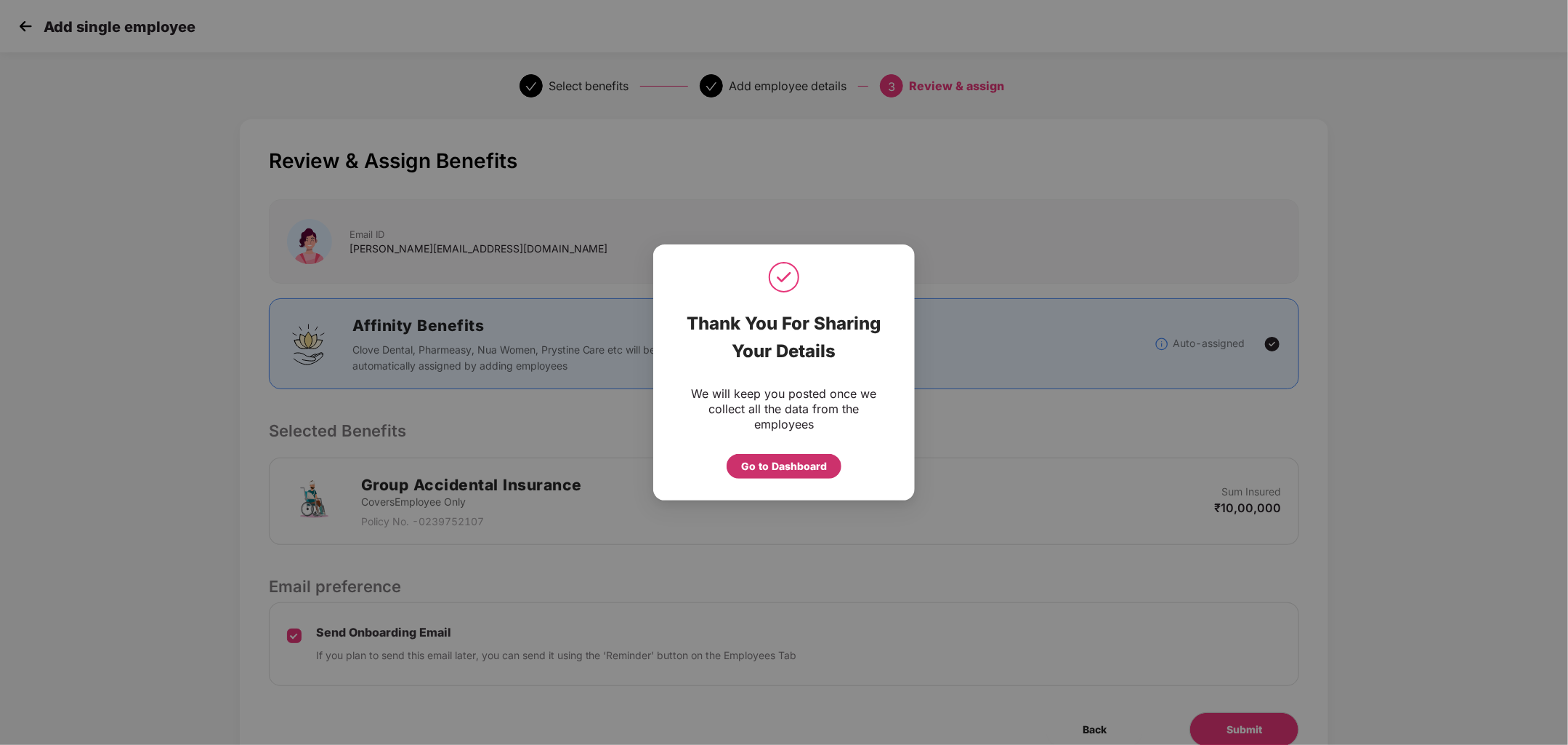
click at [769, 467] on div "Go to Dashboard" at bounding box center [784, 466] width 86 height 16
